Goal: Check status: Check status

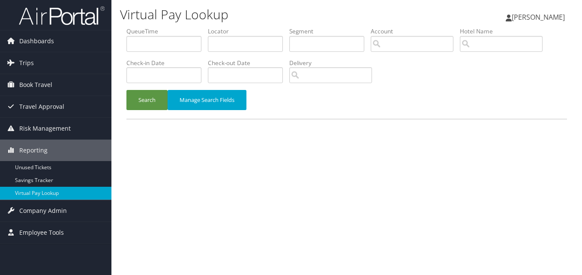
click at [323, 108] on div "Search Manage Search Fields" at bounding box center [346, 104] width 453 height 29
click at [239, 45] on input "text" at bounding box center [245, 44] width 75 height 16
paste input "JYLPXG"
type input "JYLPXG"
click at [126, 90] on button "Search" at bounding box center [146, 100] width 41 height 20
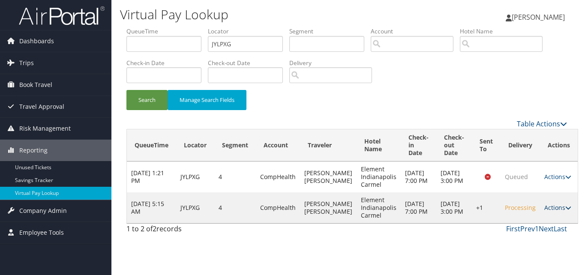
click at [547, 206] on link "Actions" at bounding box center [557, 208] width 27 height 8
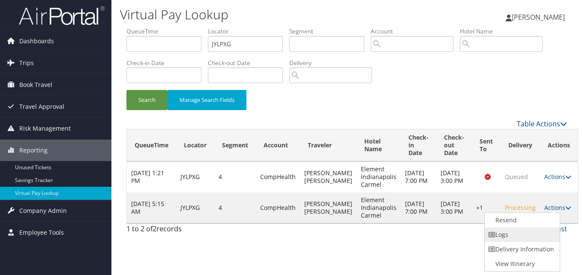
click at [532, 233] on link "Logs" at bounding box center [521, 235] width 73 height 15
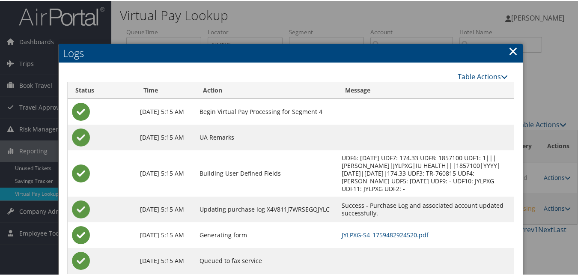
click at [509, 51] on link "×" at bounding box center [514, 50] width 10 height 17
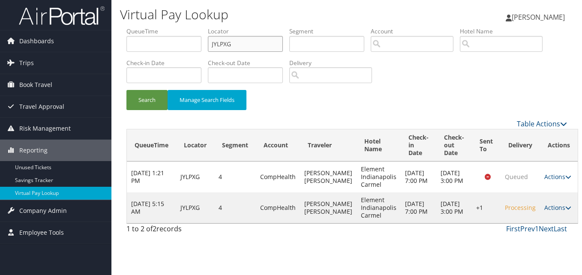
click at [260, 47] on input "JYLPXG" at bounding box center [245, 44] width 75 height 16
click at [126, 90] on button "Search" at bounding box center [146, 100] width 41 height 20
